Goal: Transaction & Acquisition: Purchase product/service

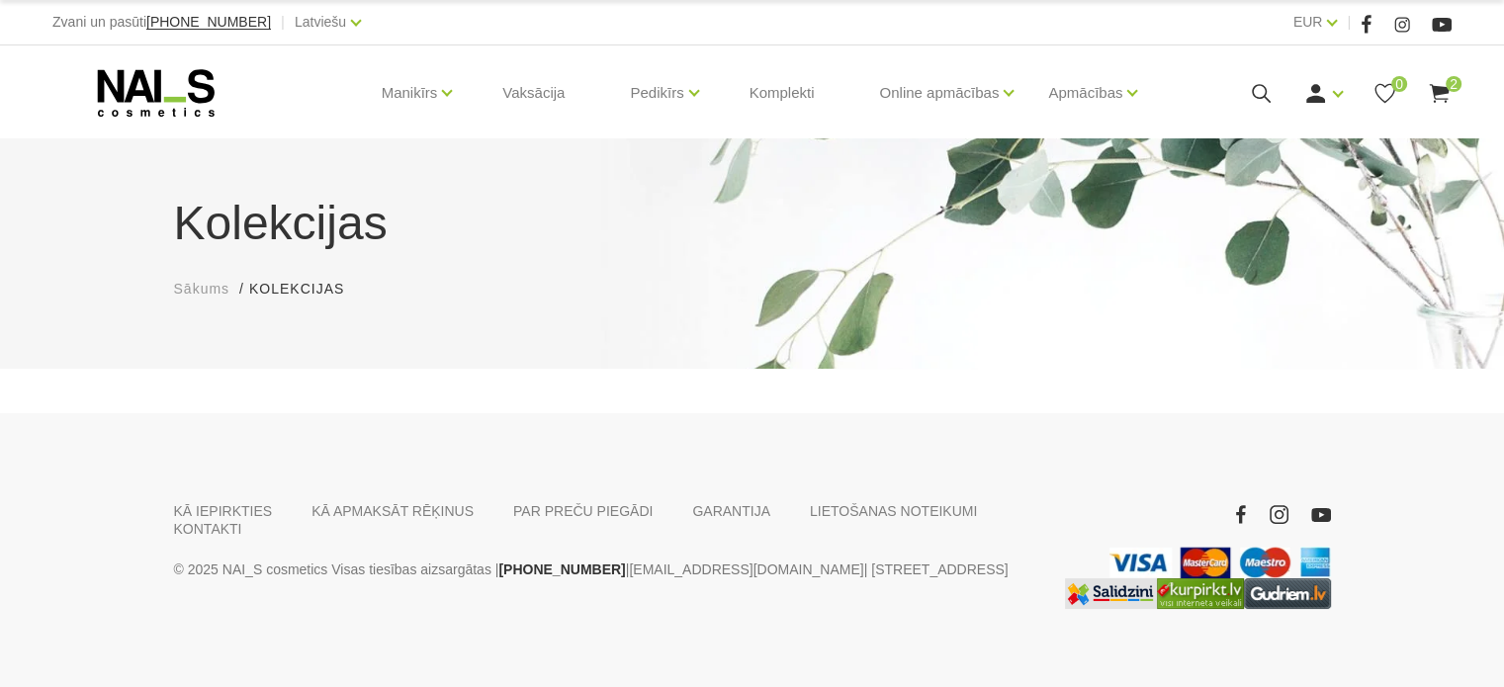
click at [1315, 106] on div "Manikīrs Gēllakas Bāzes, topi un praimeri Gēlu sistēmas Dizaina sistēmas Dažādi…" at bounding box center [751, 92] width 1399 height 95
click at [1316, 95] on use at bounding box center [1315, 93] width 19 height 19
click at [1293, 113] on link "Ienākt" at bounding box center [1278, 126] width 148 height 40
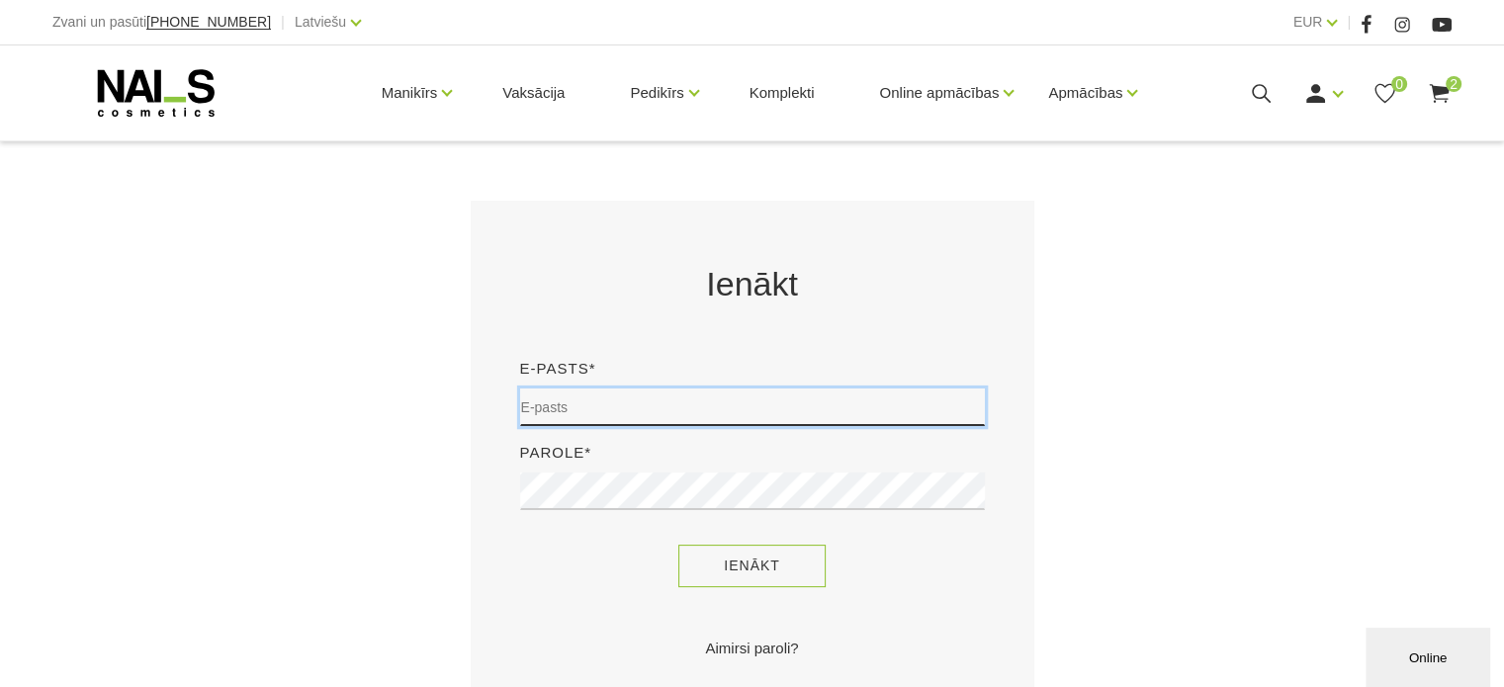
type input "[EMAIL_ADDRESS][DOMAIN_NAME]"
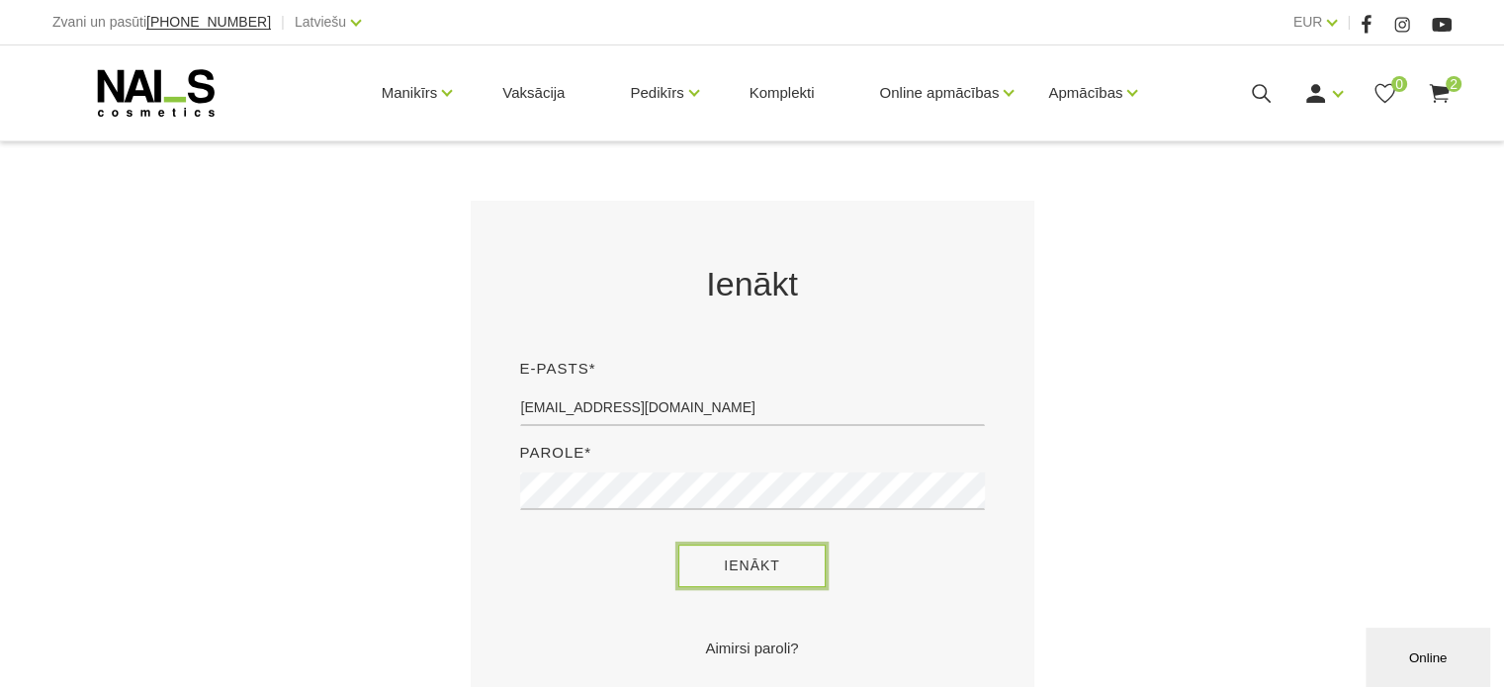
click at [776, 571] on button "Ienākt" at bounding box center [751, 566] width 147 height 43
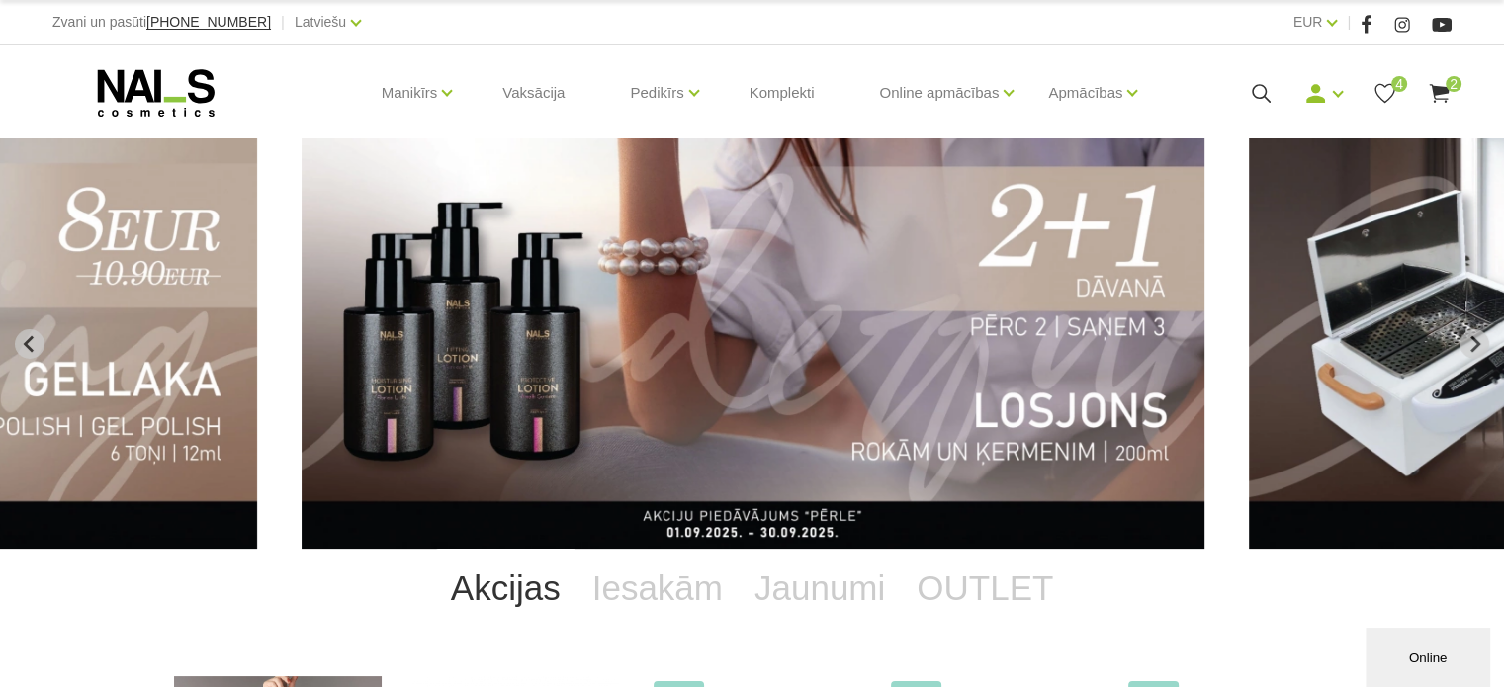
click at [1256, 87] on icon at bounding box center [1261, 93] width 25 height 25
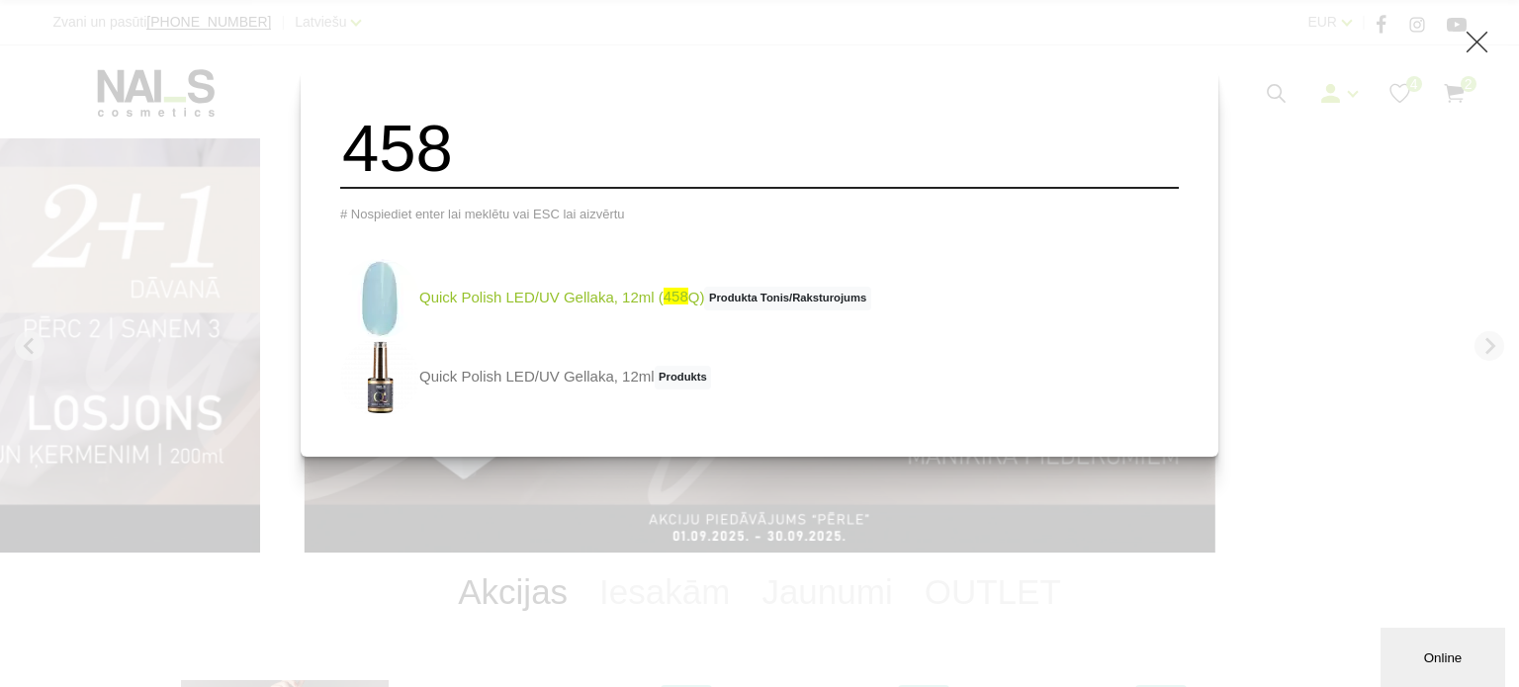
type input "458"
click at [413, 308] on img at bounding box center [379, 298] width 79 height 79
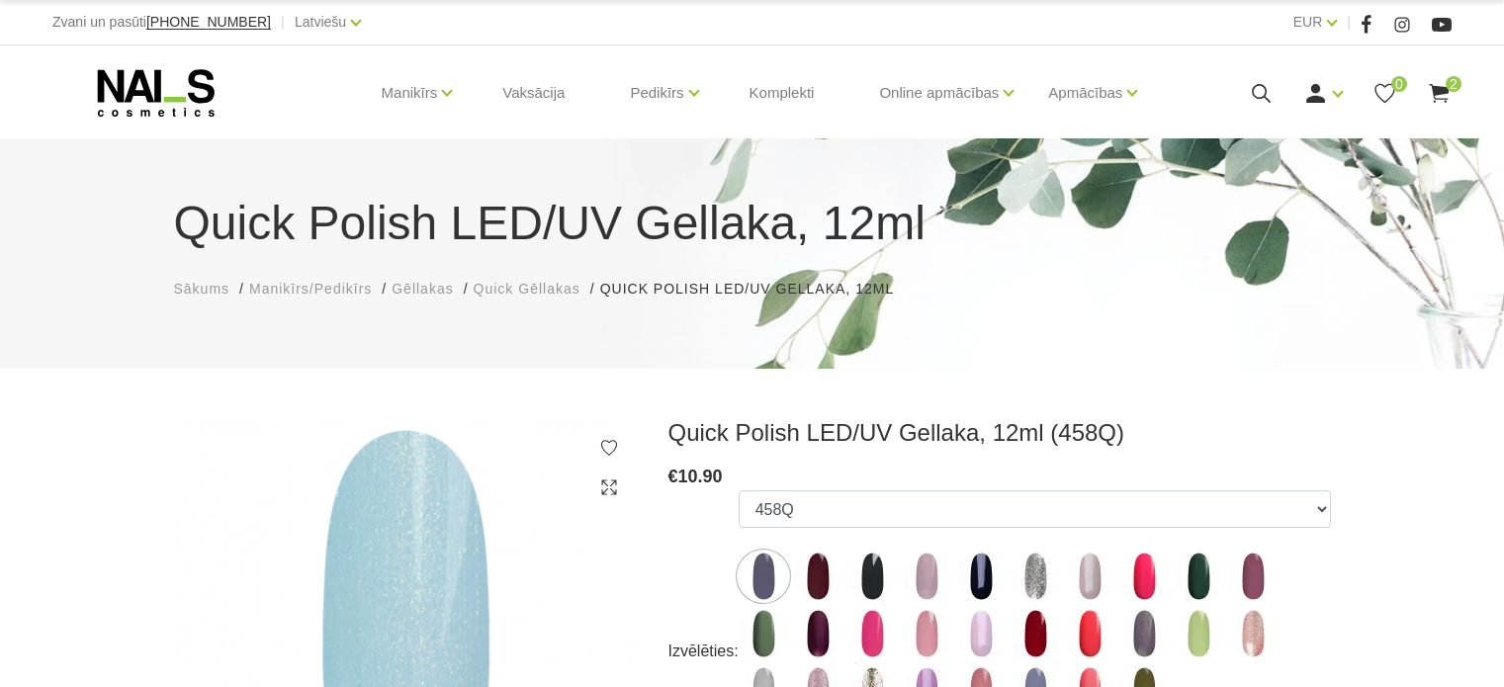
select select "4407"
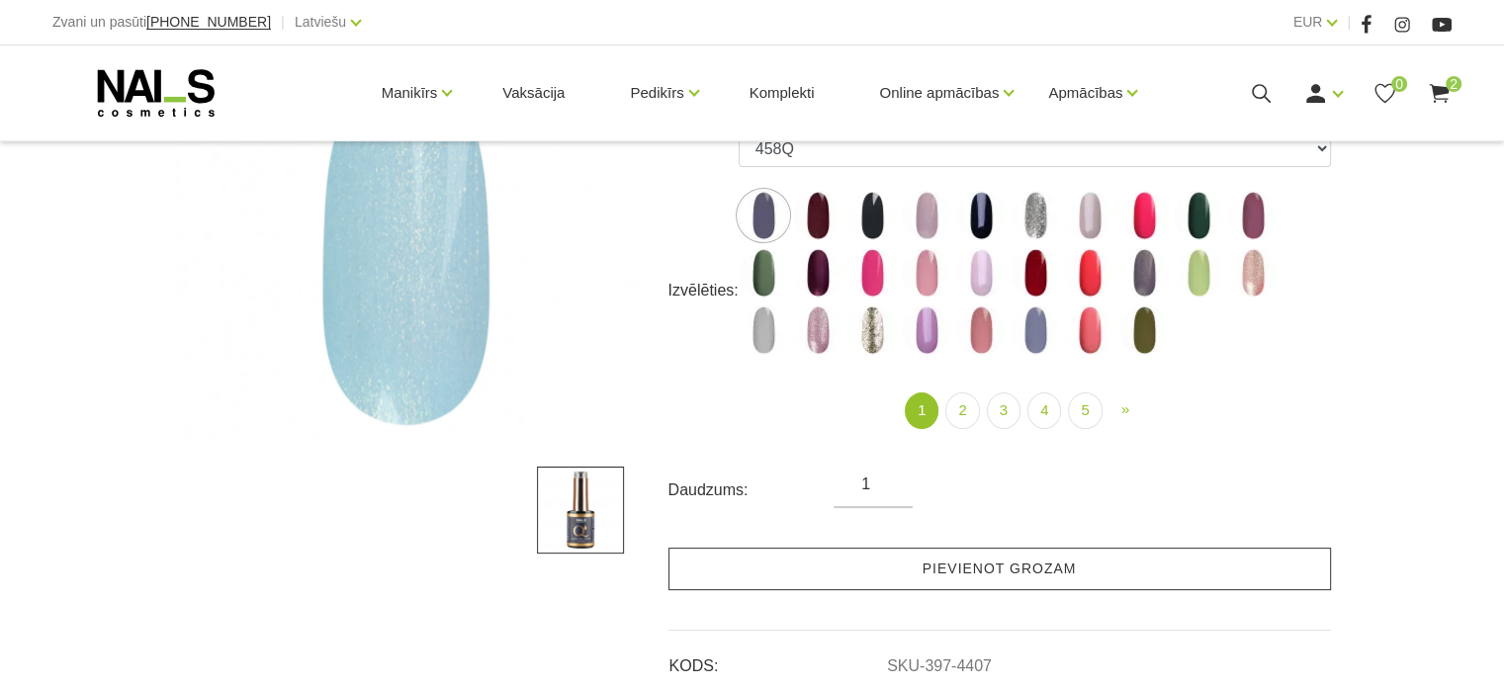
scroll to position [396, 0]
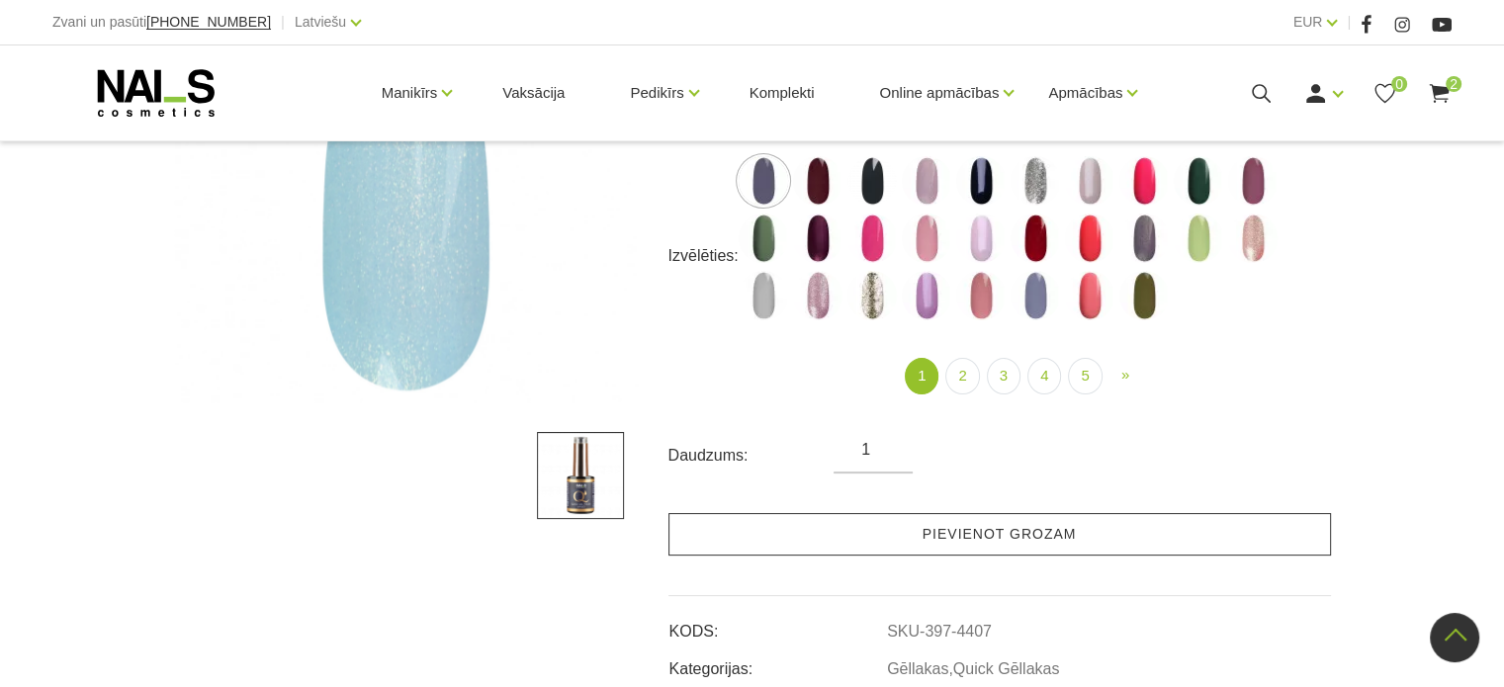
click at [1087, 531] on link "Pievienot grozam" at bounding box center [999, 534] width 662 height 43
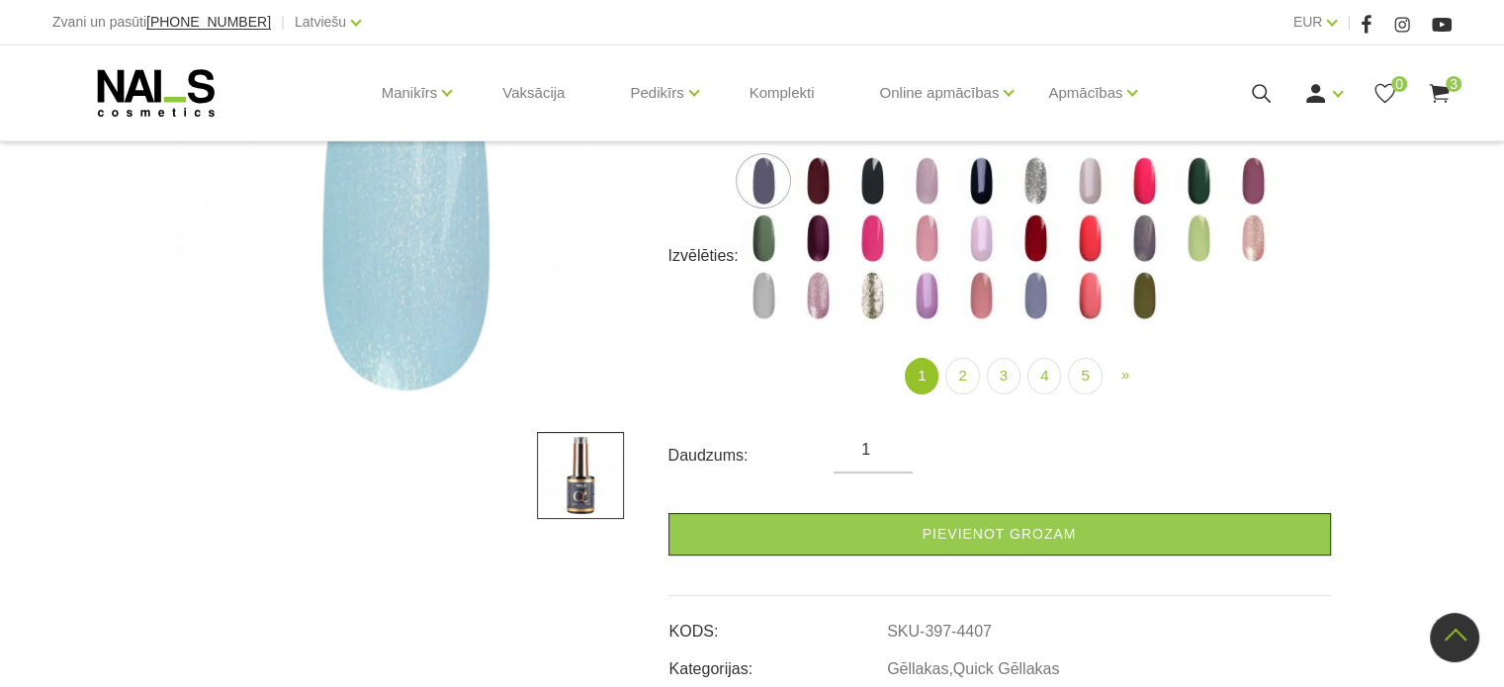
click at [1435, 94] on use at bounding box center [1439, 93] width 20 height 19
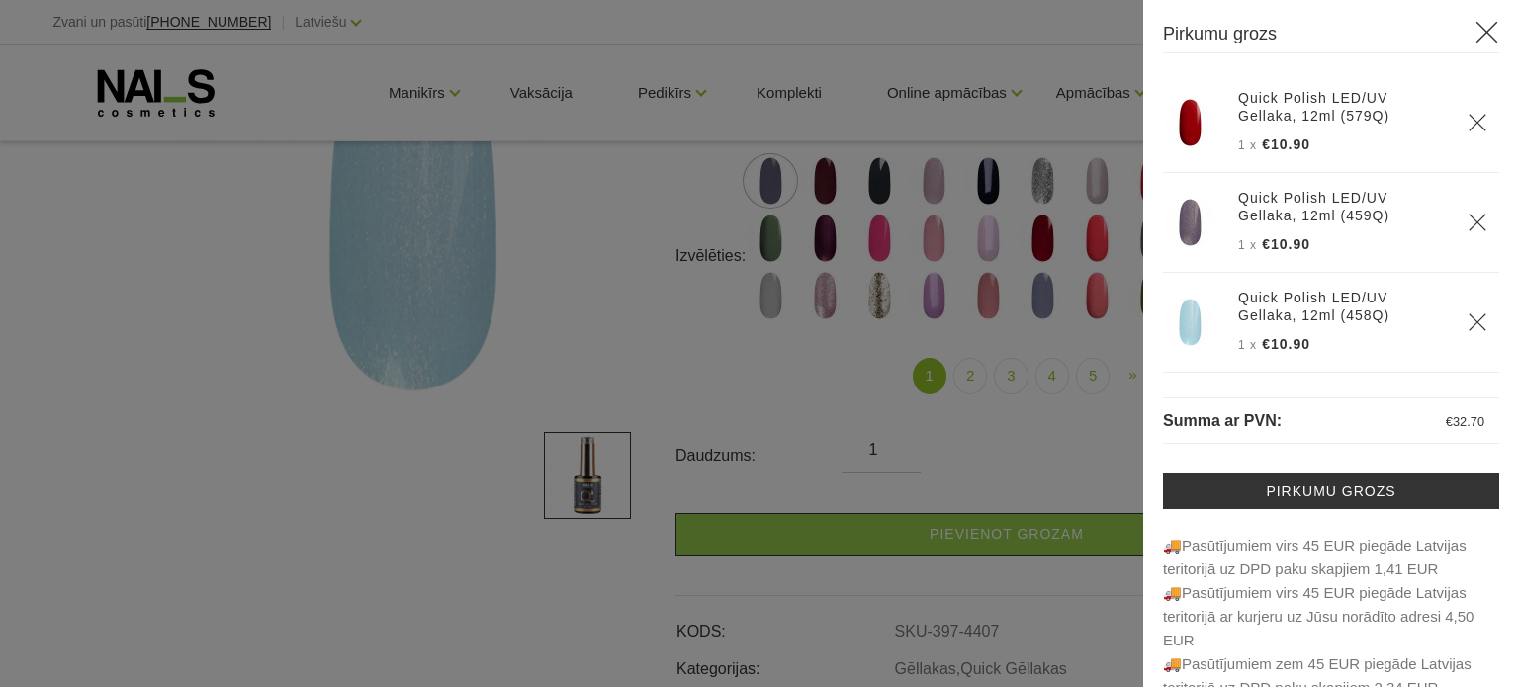
click at [1467, 221] on icon "Delete" at bounding box center [1477, 223] width 20 height 20
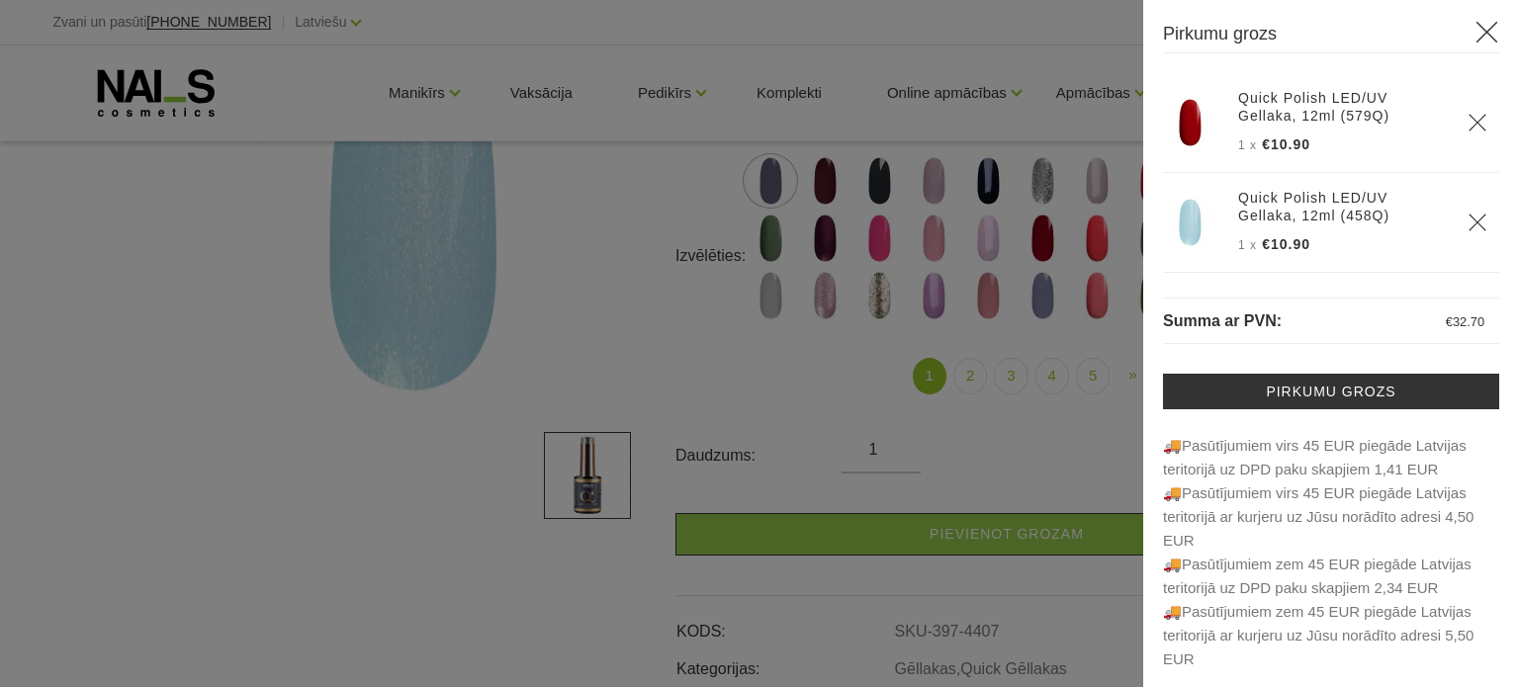
click at [16, 453] on div at bounding box center [759, 343] width 1519 height 687
